Goal: Task Accomplishment & Management: Use online tool/utility

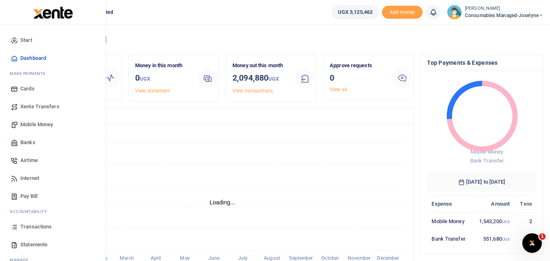
click at [13, 229] on icon at bounding box center [14, 226] width 7 height 7
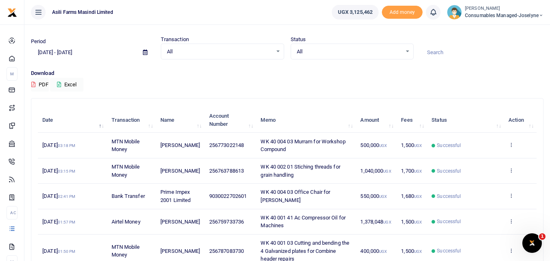
scroll to position [20, 0]
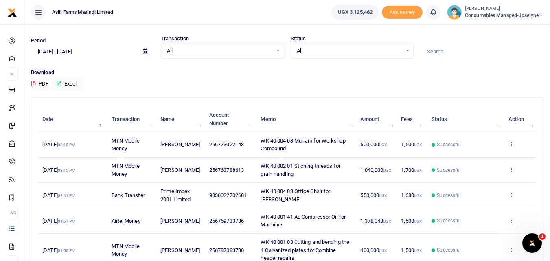
click at [508, 194] on td "View details Send again" at bounding box center [520, 195] width 33 height 25
click at [511, 197] on icon at bounding box center [510, 195] width 5 height 6
click at [495, 208] on link "View details" at bounding box center [481, 208] width 64 height 11
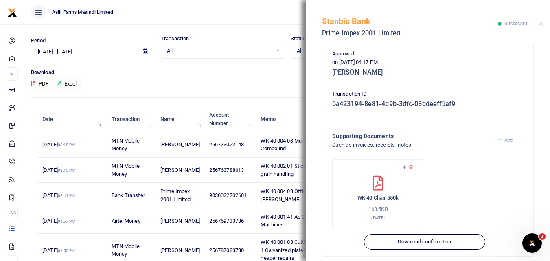
scroll to position [207, 0]
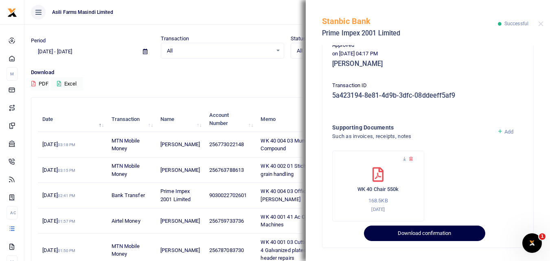
click at [435, 233] on button "Download confirmation" at bounding box center [424, 232] width 121 height 15
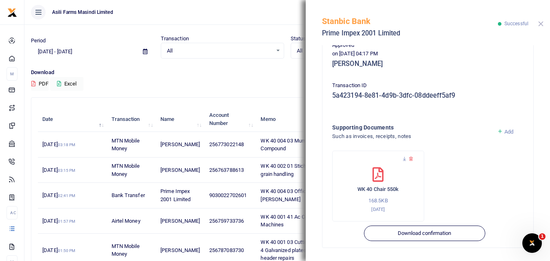
click at [540, 25] on button "Close" at bounding box center [540, 23] width 5 height 5
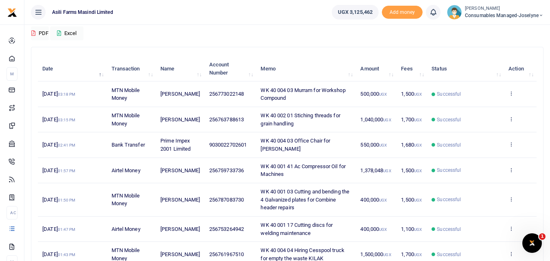
scroll to position [0, 0]
